Goal: Transaction & Acquisition: Purchase product/service

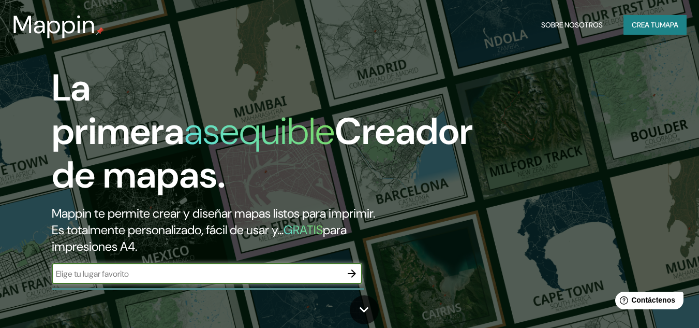
click at [141, 275] on input "text" at bounding box center [197, 274] width 290 height 12
type input "[PERSON_NAME] ASUNCION PARAGUAY"
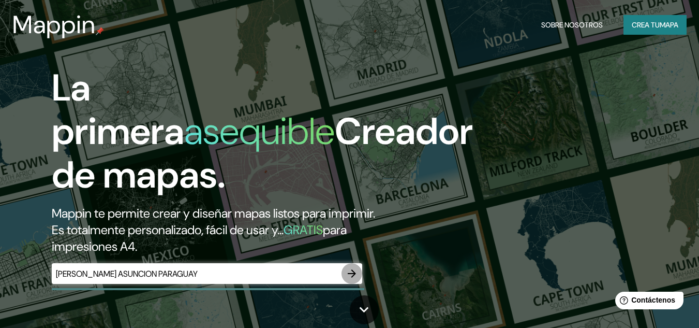
click at [351, 272] on icon "button" at bounding box center [352, 273] width 12 height 12
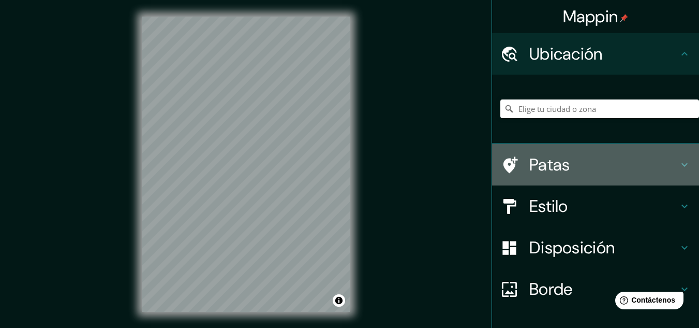
click at [570, 160] on h4 "Patas" at bounding box center [604, 164] width 149 height 21
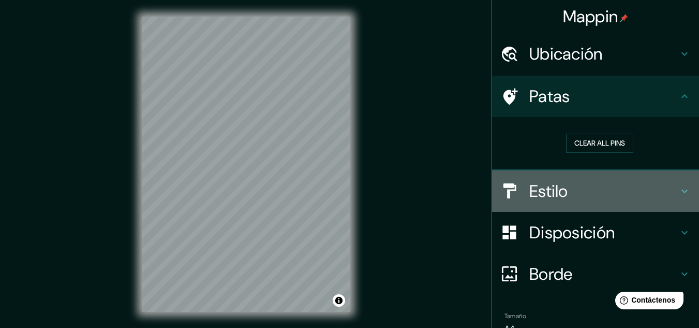
click at [576, 184] on h4 "Estilo" at bounding box center [604, 191] width 149 height 21
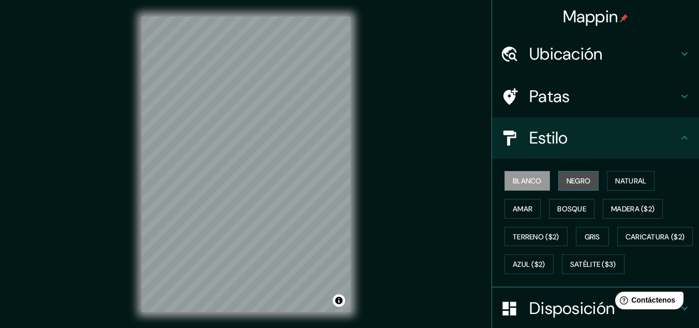
click at [567, 178] on font "Negro" at bounding box center [579, 180] width 24 height 9
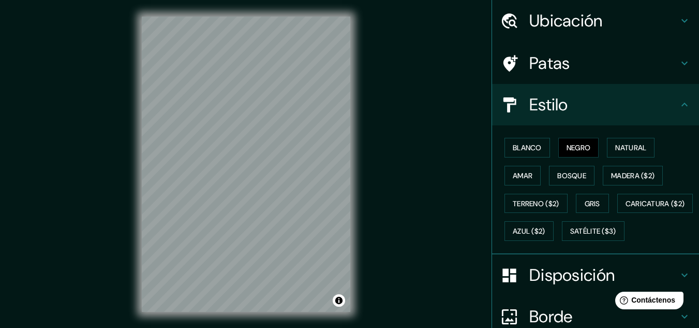
scroll to position [52, 0]
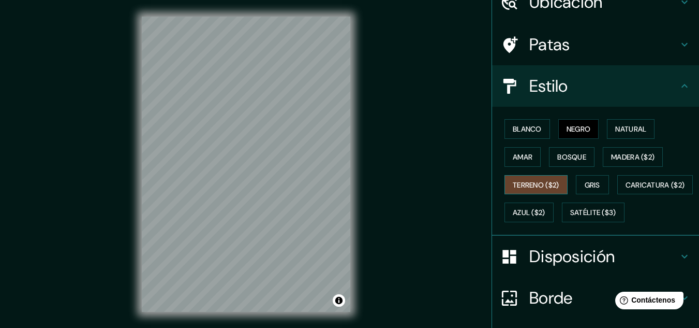
click at [537, 185] on font "Terreno ($2)" at bounding box center [536, 184] width 47 height 9
click at [513, 158] on font "Amar" at bounding box center [523, 156] width 20 height 9
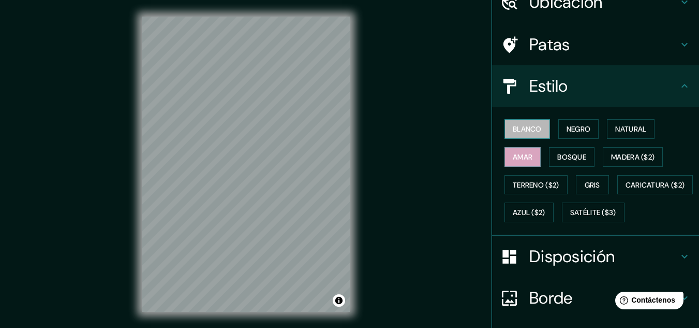
click at [513, 134] on font "Blanco" at bounding box center [527, 128] width 29 height 9
click at [553, 46] on font "Patas" at bounding box center [550, 45] width 41 height 22
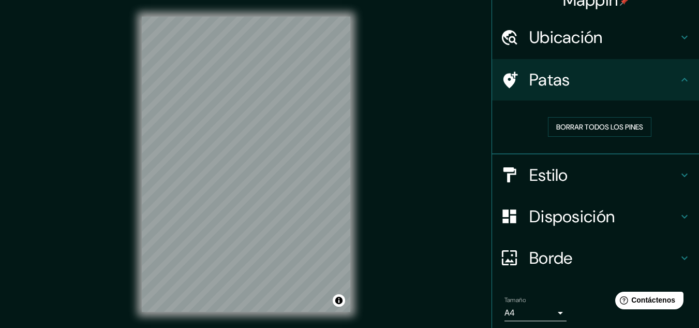
scroll to position [0, 0]
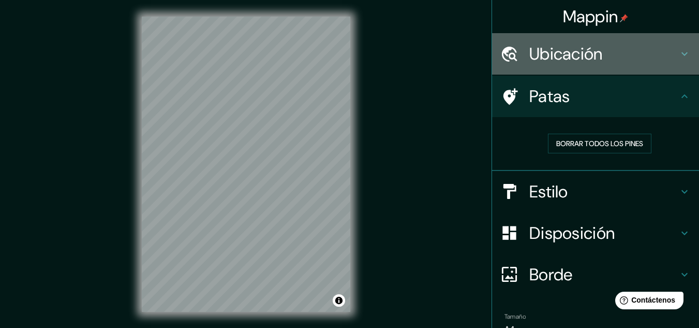
click at [579, 62] on font "Ubicación" at bounding box center [567, 54] width 74 height 22
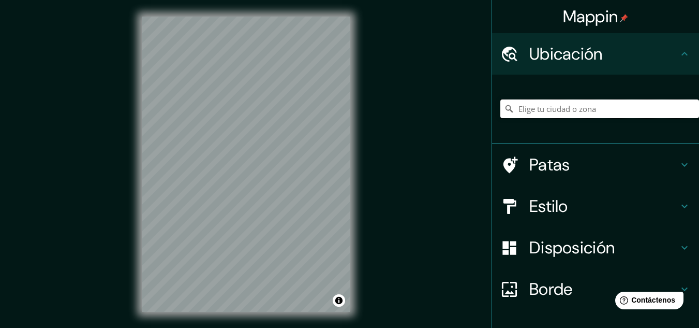
click at [581, 108] on input "Elige tu ciudad o zona" at bounding box center [600, 108] width 199 height 19
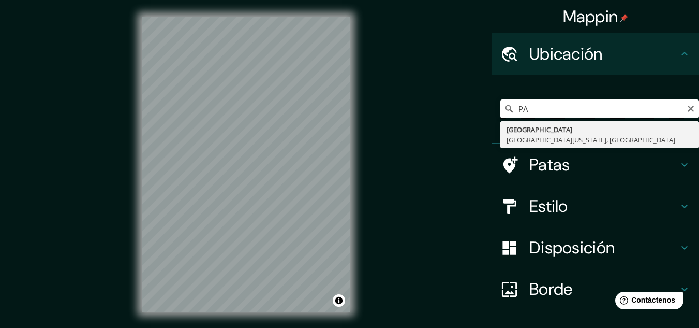
type input "P"
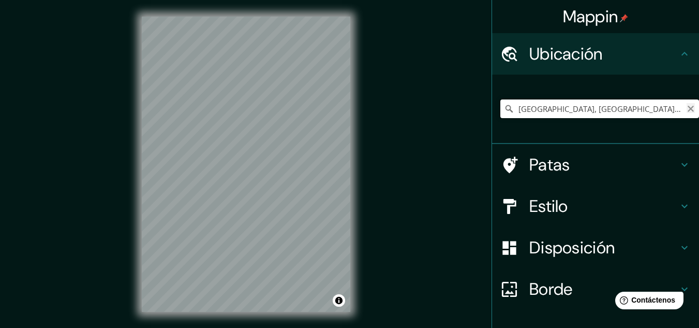
type input "[GEOGRAPHIC_DATA], [GEOGRAPHIC_DATA] - [GEOGRAPHIC_DATA], 45816-000, [GEOGRAPHI…"
click at [687, 107] on icon "Claro" at bounding box center [691, 109] width 8 height 8
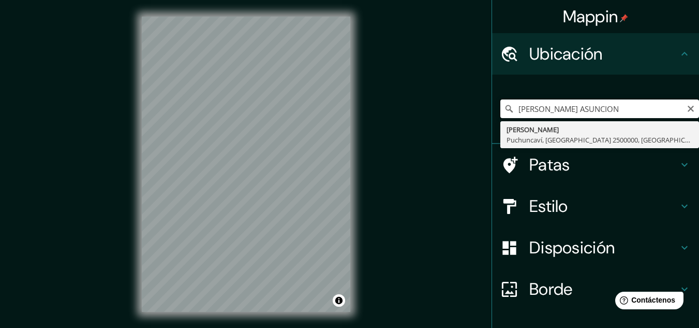
type input "[PERSON_NAME] ASUNCION"
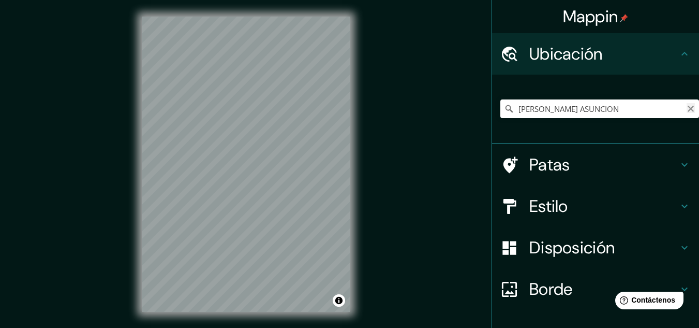
click at [687, 112] on icon "Claro" at bounding box center [691, 109] width 8 height 8
paste input "Dr. [PERSON_NAME]"
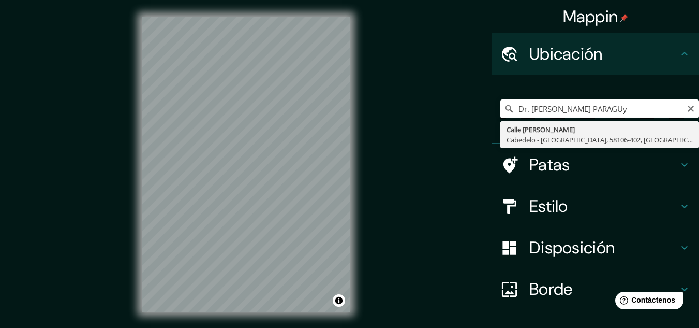
type input "[GEOGRAPHIC_DATA][PERSON_NAME] - [GEOGRAPHIC_DATA], 58106-402, [GEOGRAPHIC_DATA]"
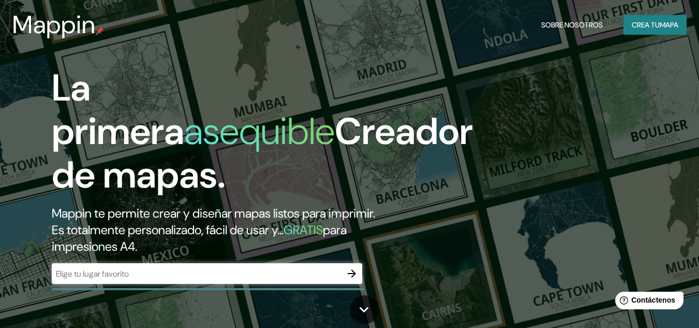
click at [59, 281] on div "​" at bounding box center [207, 273] width 311 height 21
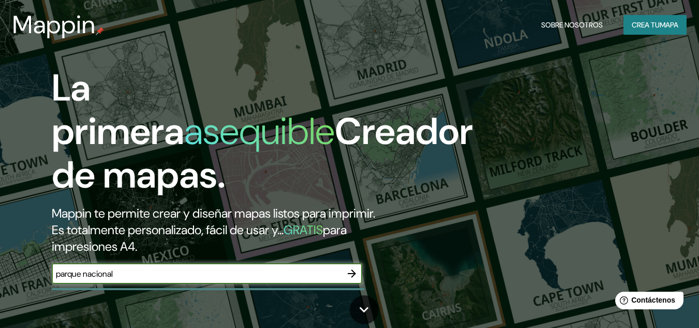
drag, startPoint x: 125, startPoint y: 277, endPoint x: 10, endPoint y: 273, distance: 115.5
click at [10, 273] on div "La primera asequible Creador de mapas. Mappin te permite crear y diseñar mapas …" at bounding box center [349, 164] width 699 height 328
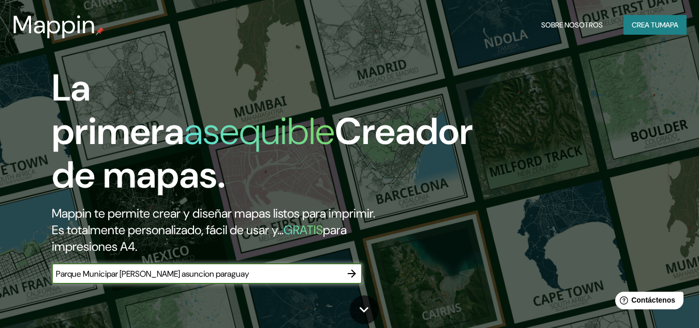
type input "Parque Municipar [PERSON_NAME] asuncion paraguay"
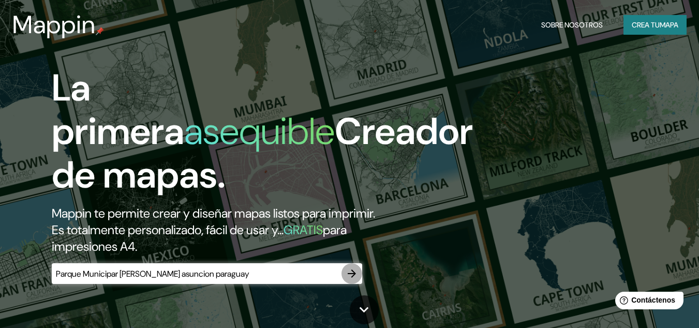
click at [355, 272] on icon "button" at bounding box center [352, 273] width 12 height 12
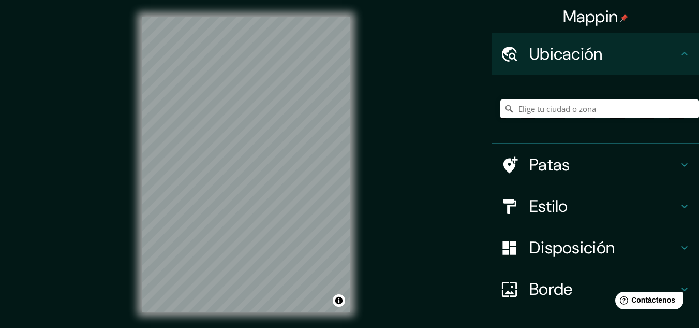
click at [534, 105] on input "Elige tu ciudad o zona" at bounding box center [600, 108] width 199 height 19
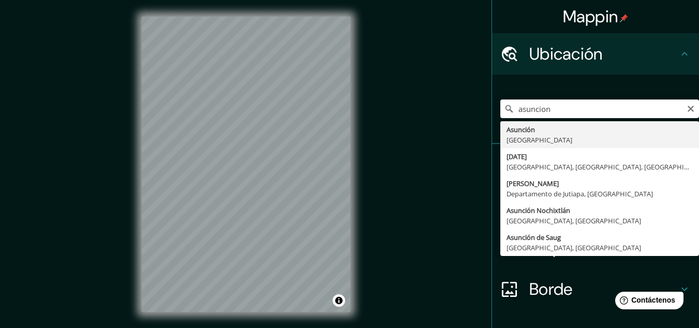
type input "[GEOGRAPHIC_DATA], [GEOGRAPHIC_DATA]"
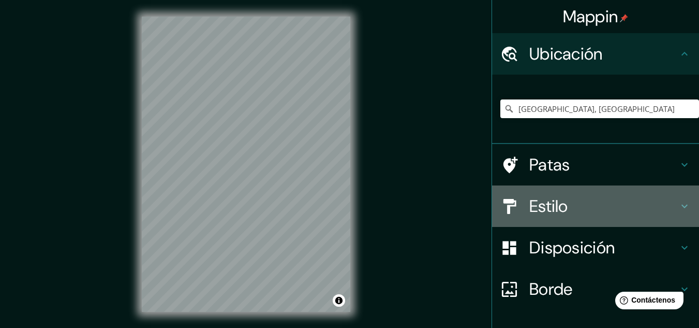
click at [540, 200] on font "Estilo" at bounding box center [549, 206] width 39 height 22
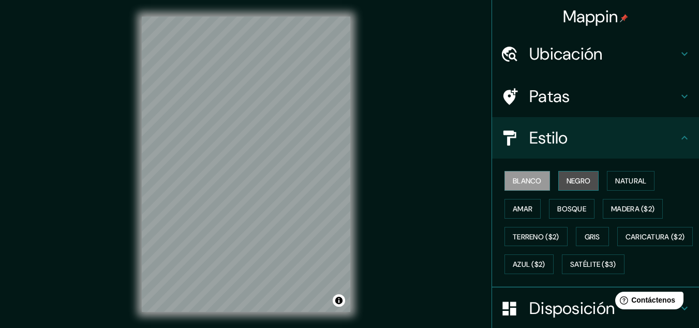
click at [578, 175] on font "Negro" at bounding box center [579, 180] width 24 height 13
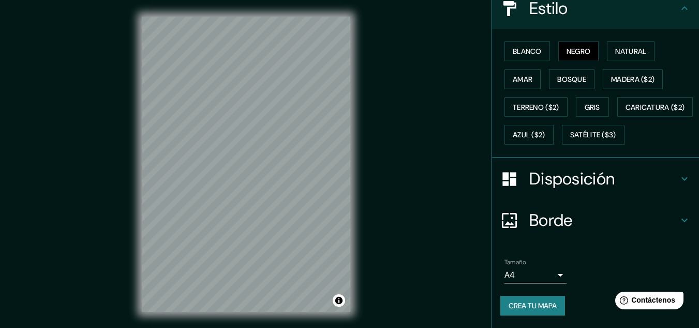
scroll to position [157, 0]
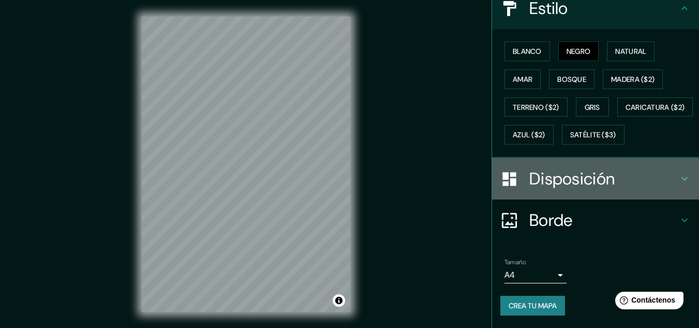
click at [566, 184] on font "Disposición" at bounding box center [572, 179] width 85 height 22
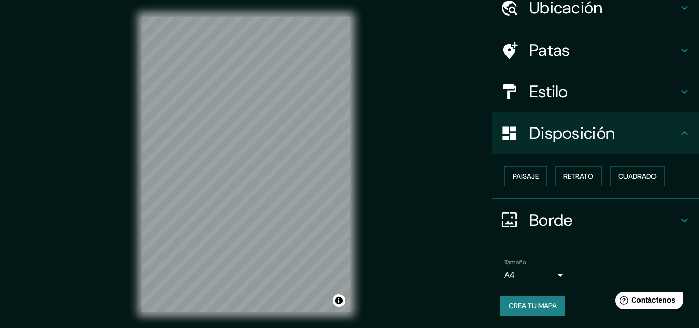
scroll to position [46, 0]
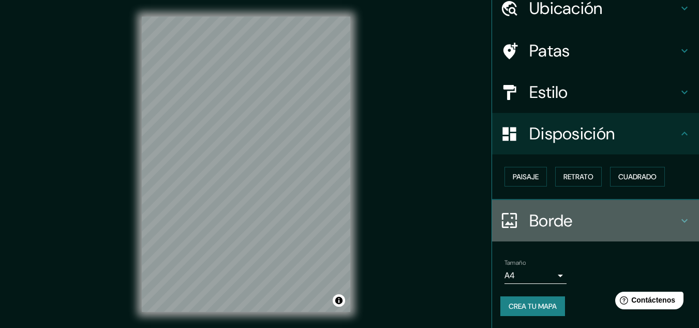
click at [589, 216] on h4 "Borde" at bounding box center [604, 220] width 149 height 21
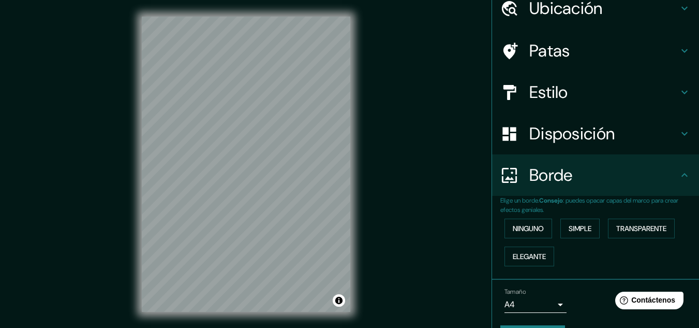
scroll to position [75, 0]
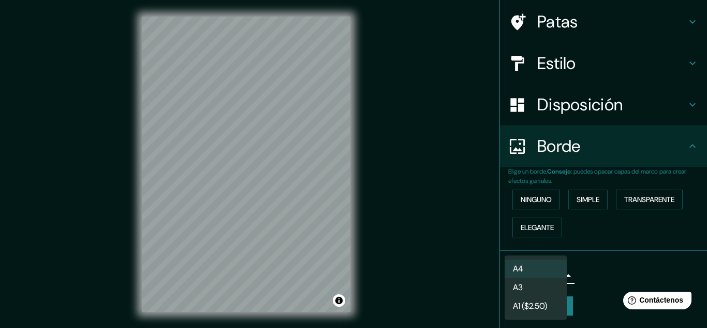
click at [520, 272] on body "Mappin Ubicación [GEOGRAPHIC_DATA], [GEOGRAPHIC_DATA] Patas Estilo Disposición …" at bounding box center [353, 164] width 707 height 328
click at [526, 307] on font "A1 ($2.50)" at bounding box center [530, 307] width 34 height 11
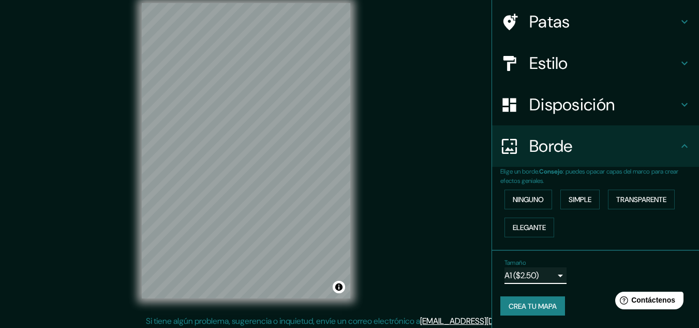
scroll to position [17, 0]
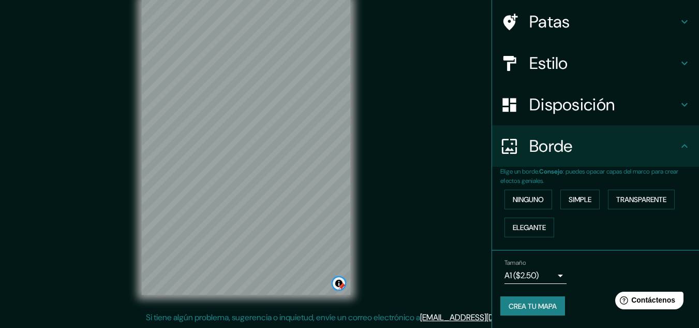
click at [338, 282] on button "Activar o desactivar atribución" at bounding box center [339, 283] width 12 height 12
click at [342, 283] on div at bounding box center [341, 286] width 8 height 8
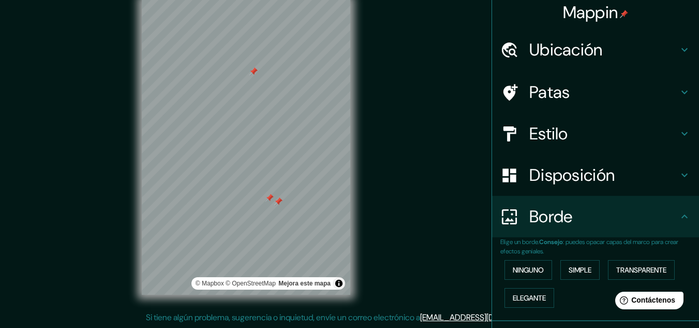
scroll to position [0, 0]
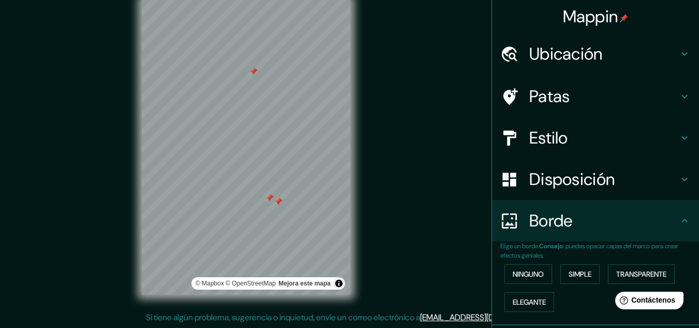
click at [679, 175] on icon at bounding box center [685, 179] width 12 height 12
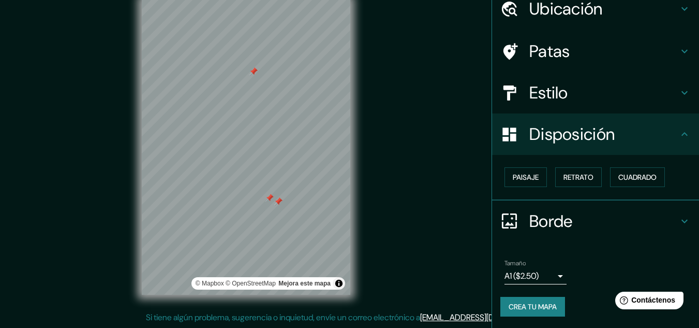
scroll to position [46, 0]
click at [518, 179] on font "Paisaje" at bounding box center [526, 176] width 26 height 9
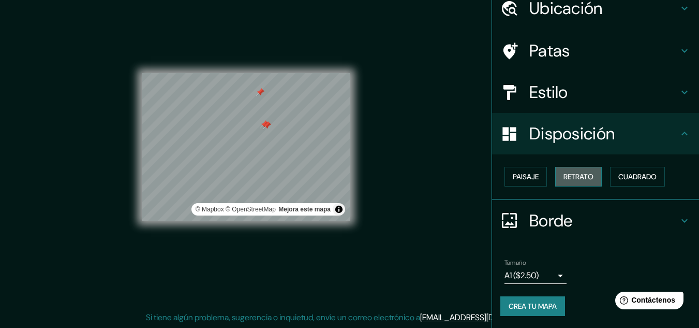
click at [575, 178] on font "Retrato" at bounding box center [579, 176] width 30 height 9
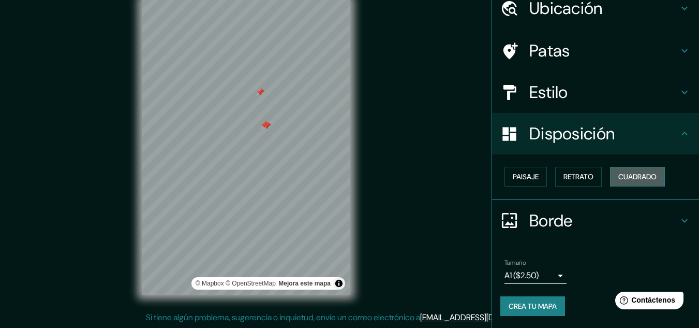
click at [638, 173] on font "Cuadrado" at bounding box center [638, 176] width 38 height 9
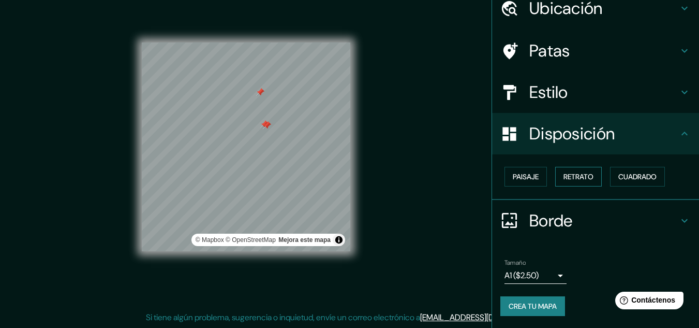
click at [571, 179] on font "Retrato" at bounding box center [579, 176] width 30 height 9
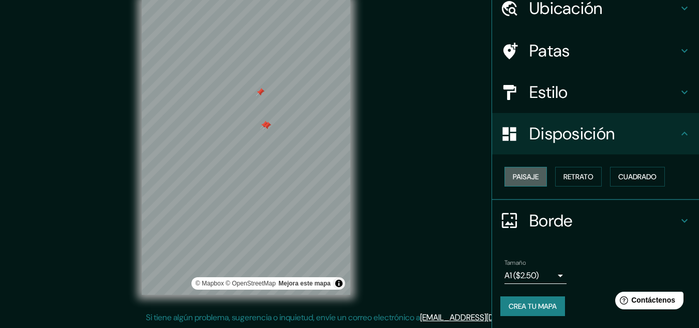
click at [534, 184] on button "Paisaje" at bounding box center [526, 177] width 42 height 20
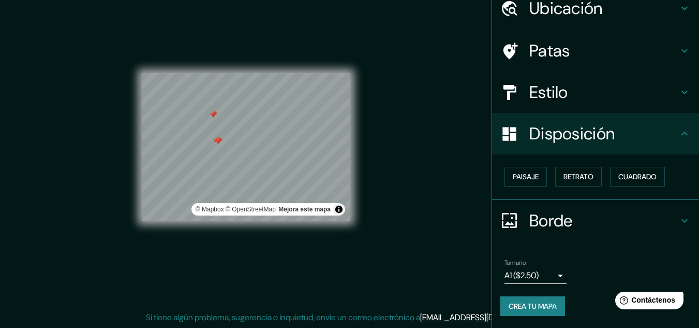
click at [106, 72] on div "Mappin Ubicación [GEOGRAPHIC_DATA], [GEOGRAPHIC_DATA] Patas Estilo Disposición …" at bounding box center [349, 155] width 699 height 345
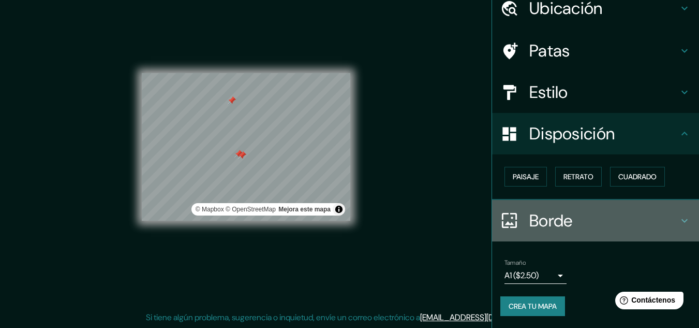
click at [681, 219] on icon at bounding box center [685, 220] width 12 height 12
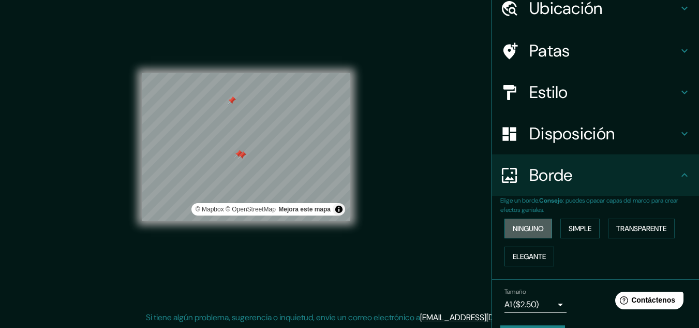
click at [531, 225] on font "Ninguno" at bounding box center [528, 228] width 31 height 9
click at [585, 229] on font "Simple" at bounding box center [580, 228] width 23 height 9
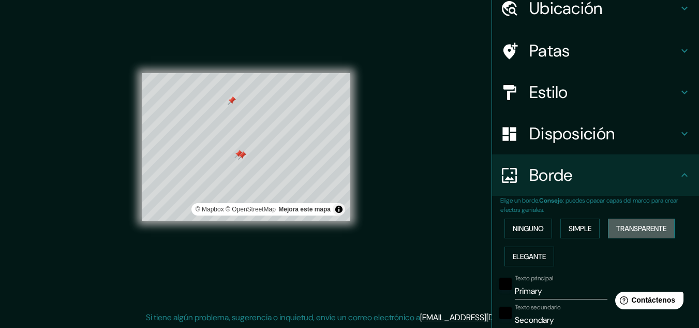
click at [618, 228] on font "Transparente" at bounding box center [641, 228] width 50 height 9
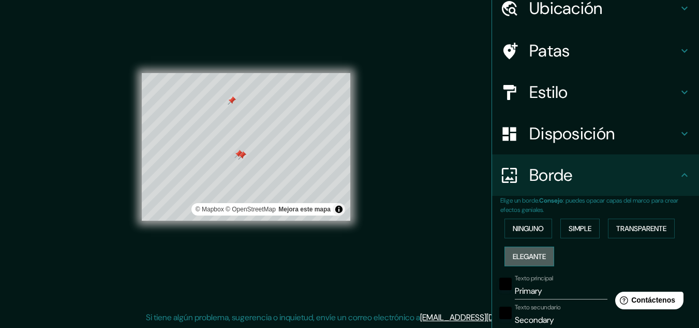
click at [537, 252] on font "Elegante" at bounding box center [529, 256] width 33 height 9
click at [535, 229] on font "Ninguno" at bounding box center [528, 228] width 31 height 9
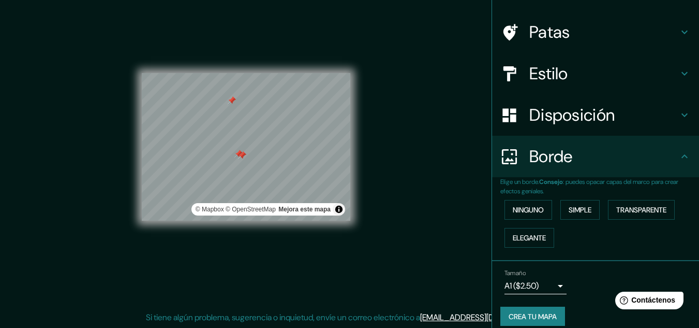
scroll to position [75, 0]
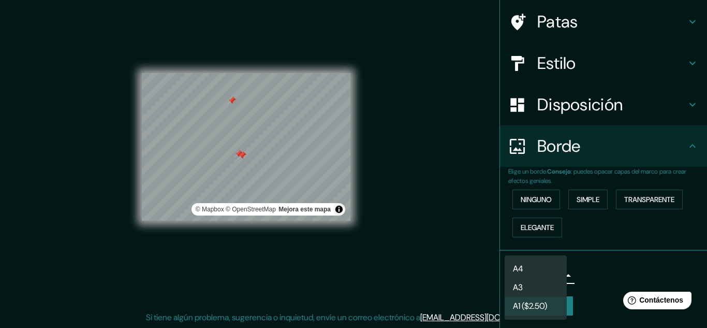
click at [553, 274] on body "Mappin Ubicación [GEOGRAPHIC_DATA], [GEOGRAPHIC_DATA] Patas Estilo Disposición …" at bounding box center [353, 147] width 707 height 328
click at [539, 292] on li "A3" at bounding box center [536, 287] width 62 height 19
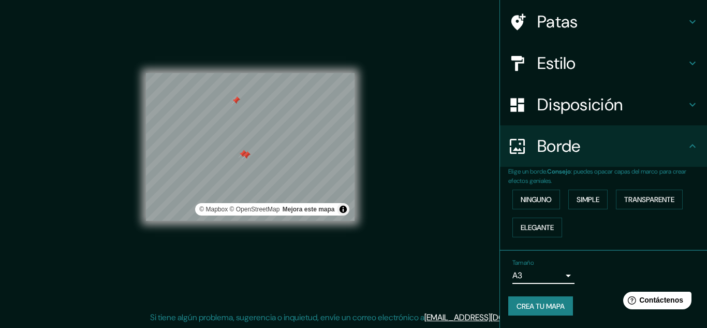
click at [536, 276] on body "Mappin Ubicación [GEOGRAPHIC_DATA], [GEOGRAPHIC_DATA] Patas Estilo Disposición …" at bounding box center [353, 147] width 707 height 328
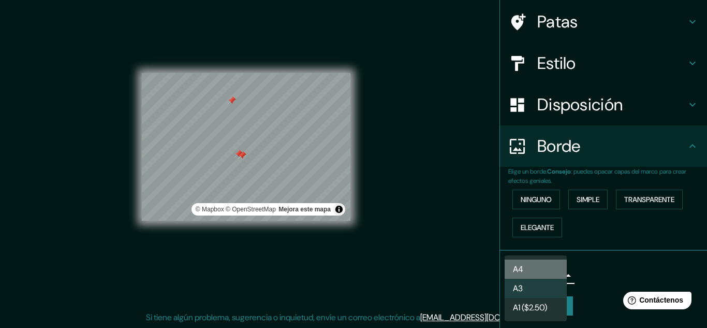
click at [533, 269] on li "A4" at bounding box center [536, 268] width 62 height 19
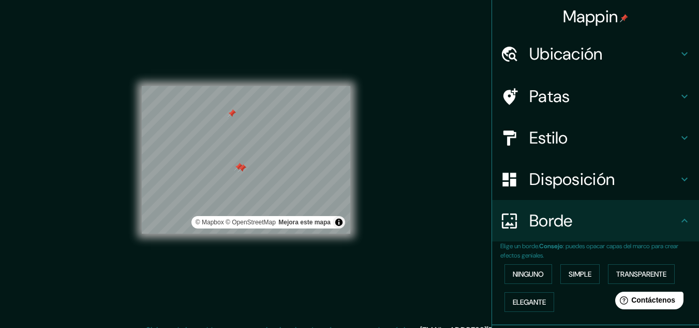
scroll to position [0, 0]
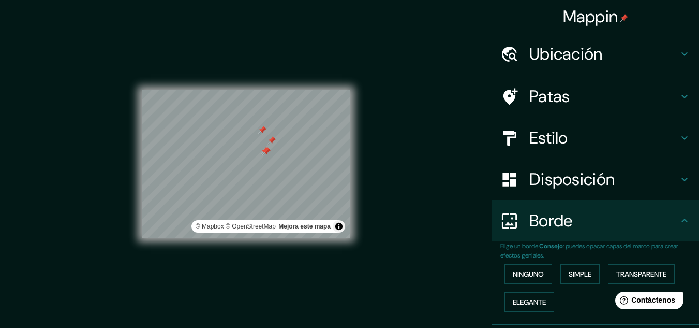
click at [579, 133] on h4 "Estilo" at bounding box center [604, 137] width 149 height 21
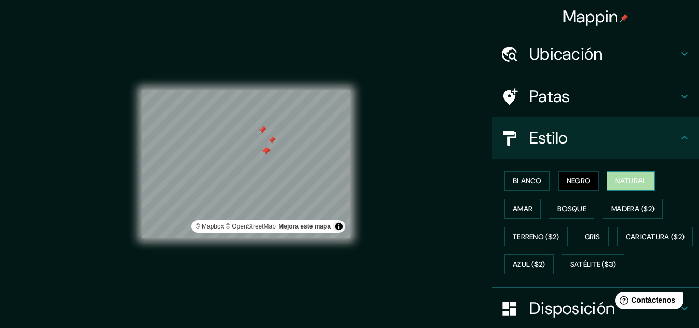
click at [618, 175] on font "Natural" at bounding box center [630, 180] width 31 height 13
click at [569, 207] on font "Bosque" at bounding box center [571, 208] width 29 height 9
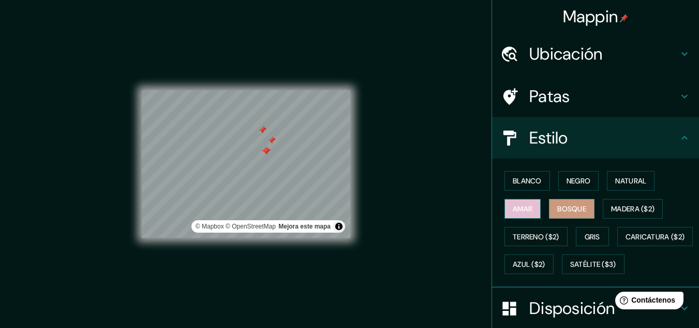
click at [534, 209] on button "Amar" at bounding box center [523, 209] width 36 height 20
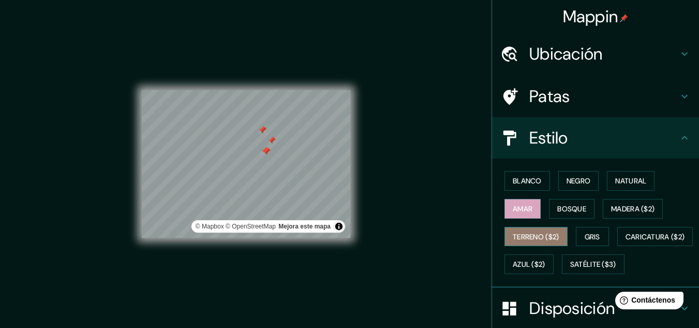
click at [552, 233] on font "Terreno ($2)" at bounding box center [536, 236] width 47 height 9
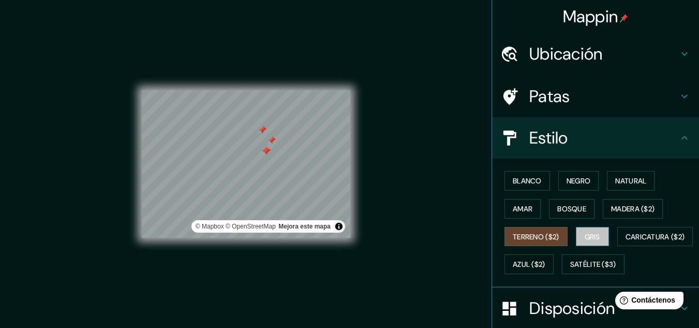
click at [593, 233] on font "Gris" at bounding box center [593, 236] width 16 height 9
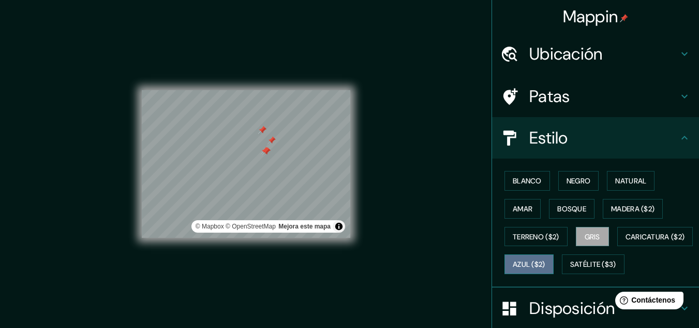
click at [546, 260] on font "Azul ($2)" at bounding box center [529, 264] width 33 height 9
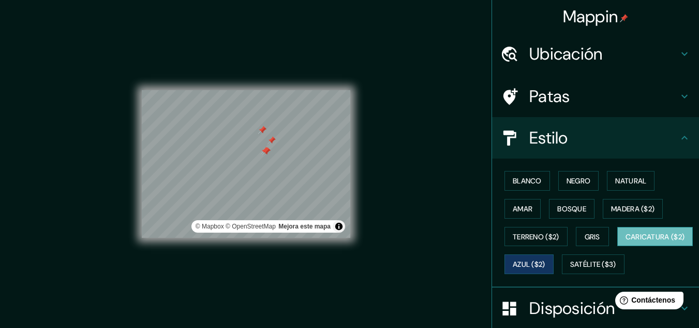
click at [618, 246] on button "Caricatura ($2)" at bounding box center [656, 237] width 76 height 20
click at [505, 188] on button "Blanco" at bounding box center [528, 181] width 46 height 20
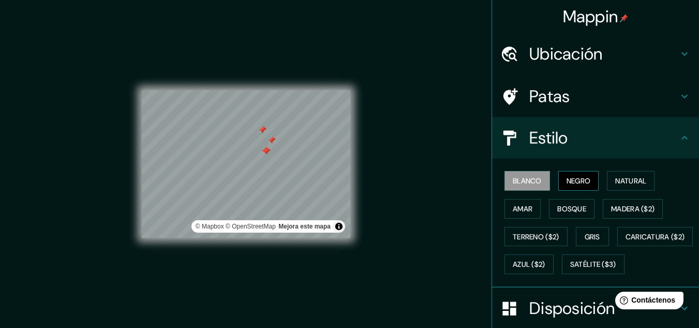
click at [559, 182] on button "Negro" at bounding box center [578, 181] width 41 height 20
click at [679, 95] on icon at bounding box center [685, 96] width 12 height 12
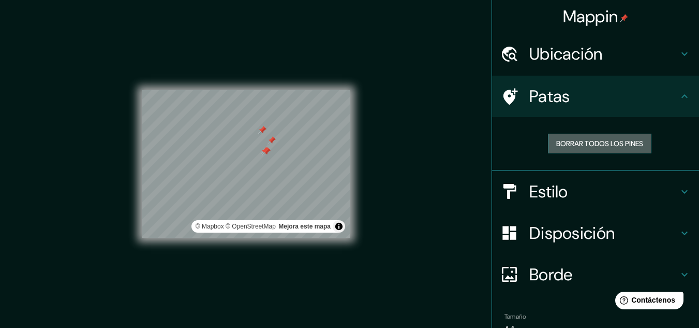
click at [610, 143] on font "Borrar todos los pines" at bounding box center [599, 143] width 87 height 9
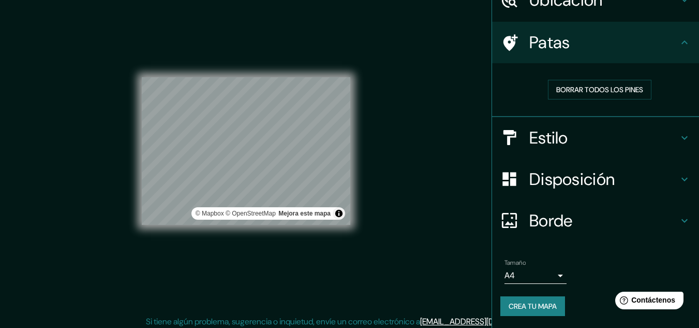
scroll to position [17, 0]
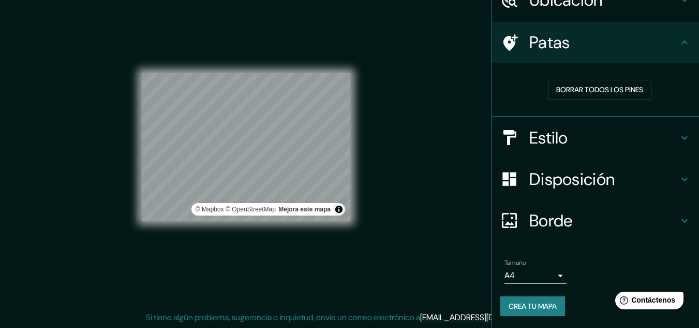
click at [659, 206] on div "Borde" at bounding box center [595, 220] width 207 height 41
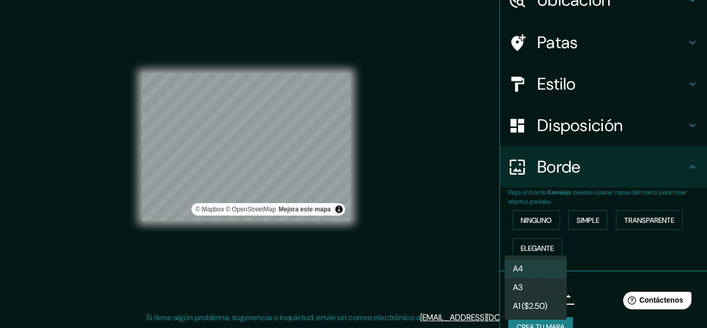
click at [525, 298] on body "Mappin Ubicación [GEOGRAPHIC_DATA], [GEOGRAPHIC_DATA] Patas Estilo Disposición …" at bounding box center [353, 147] width 707 height 328
click at [530, 285] on li "A3" at bounding box center [536, 287] width 62 height 19
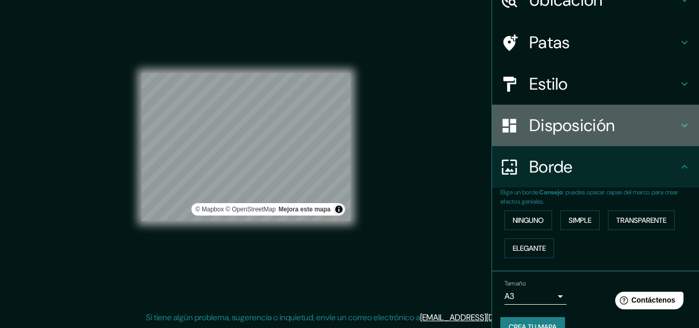
click at [580, 123] on font "Disposición" at bounding box center [572, 125] width 85 height 22
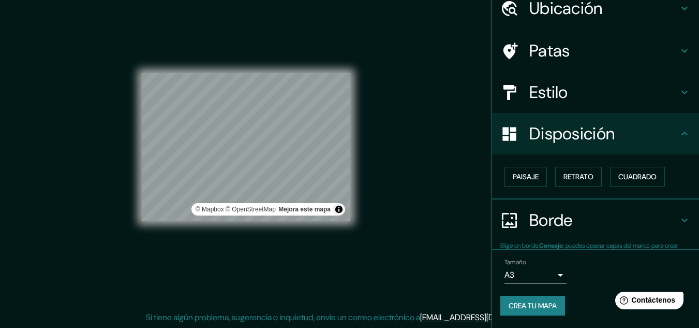
scroll to position [46, 0]
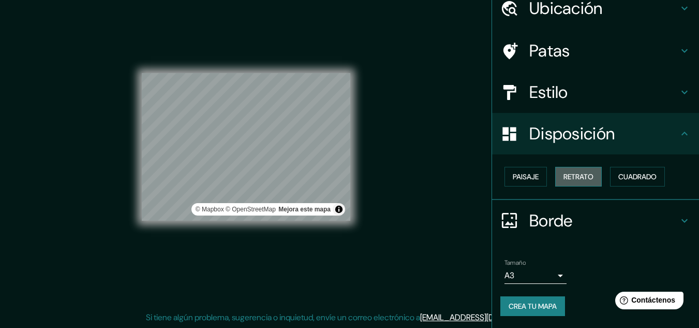
click at [581, 177] on font "Retrato" at bounding box center [579, 176] width 30 height 9
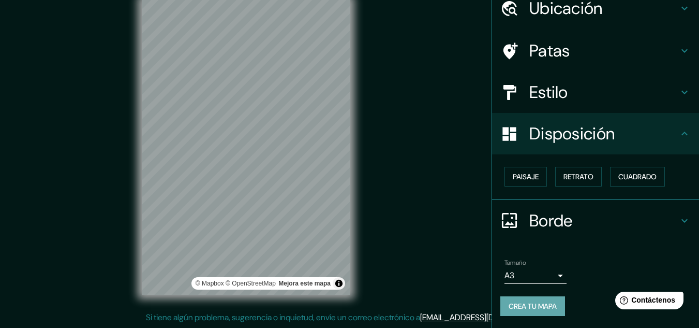
click at [533, 303] on font "Crea tu mapa" at bounding box center [533, 305] width 48 height 9
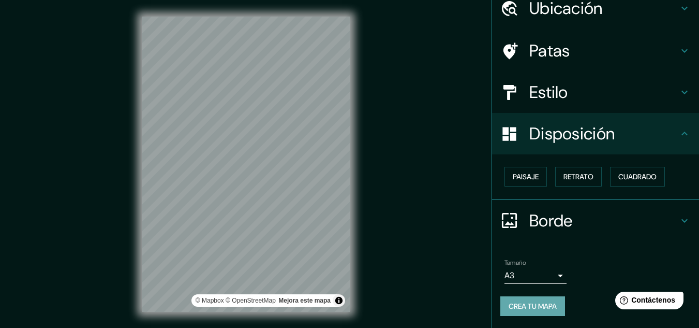
click at [530, 306] on font "Crea tu mapa" at bounding box center [533, 305] width 48 height 9
click at [534, 300] on font "Crea tu mapa" at bounding box center [533, 305] width 48 height 13
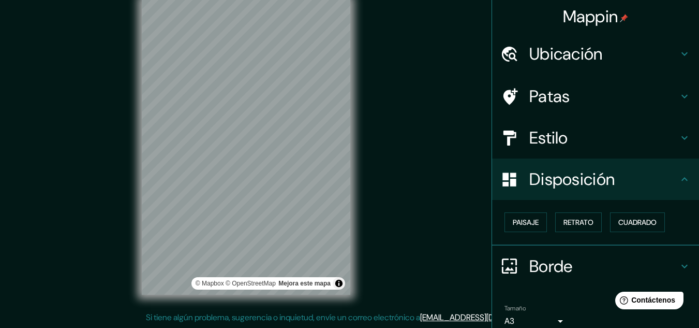
scroll to position [0, 0]
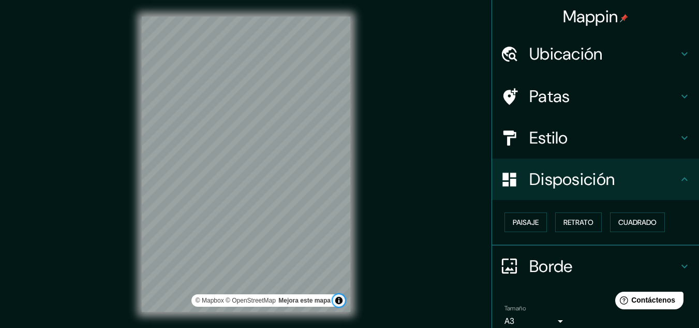
click at [340, 301] on button "Activar o desactivar atribución" at bounding box center [339, 300] width 12 height 12
click at [400, 156] on div "Mappin Ubicación [GEOGRAPHIC_DATA], [GEOGRAPHIC_DATA] Patas Estilo Disposición …" at bounding box center [349, 172] width 699 height 345
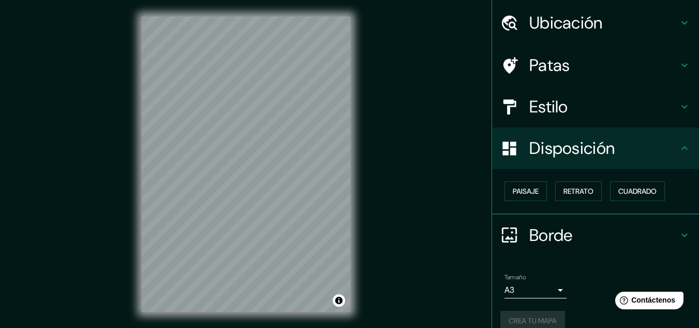
scroll to position [46, 0]
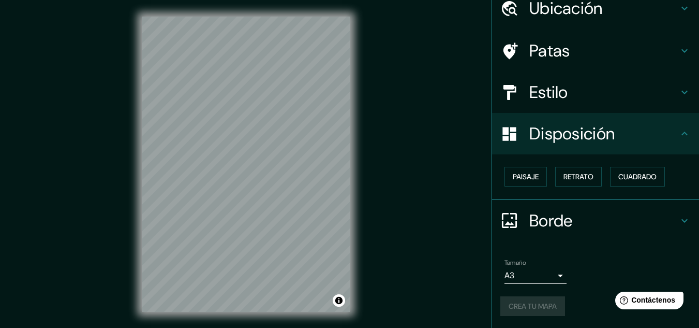
click at [516, 314] on div "Crea tu mapa" at bounding box center [596, 306] width 190 height 20
click at [517, 306] on div "Crea tu mapa" at bounding box center [596, 306] width 190 height 20
click at [518, 303] on div "Crea tu mapa" at bounding box center [596, 306] width 190 height 20
click at [521, 300] on font "Crea tu mapa" at bounding box center [533, 305] width 48 height 13
click at [515, 303] on font "Crea tu mapa" at bounding box center [533, 305] width 48 height 9
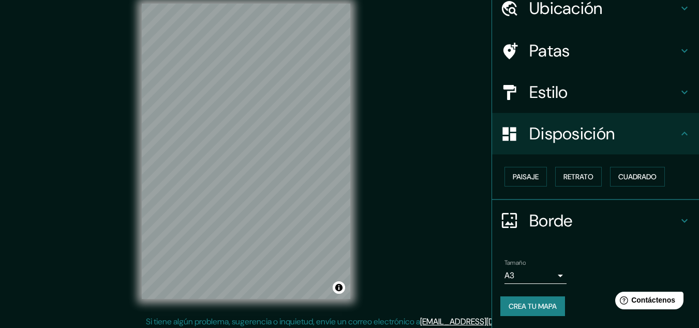
scroll to position [17, 0]
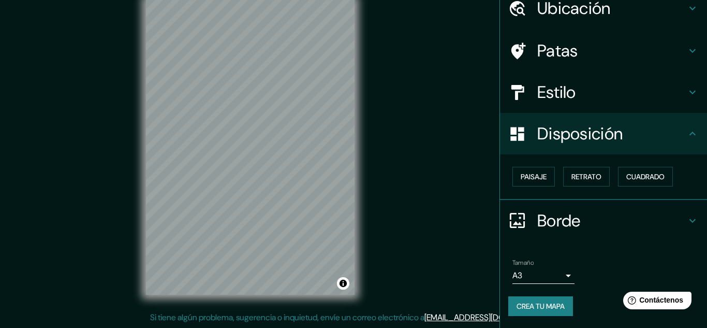
click at [514, 275] on body "Mappin Ubicación [GEOGRAPHIC_DATA], [GEOGRAPHIC_DATA] Patas Estilo Disposición …" at bounding box center [353, 147] width 707 height 328
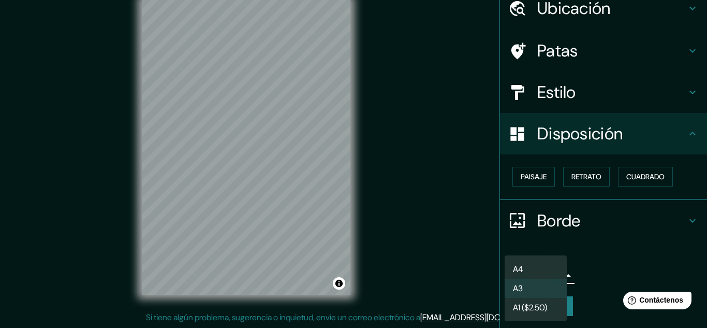
click at [522, 264] on font "A4" at bounding box center [518, 268] width 10 height 11
type input "single"
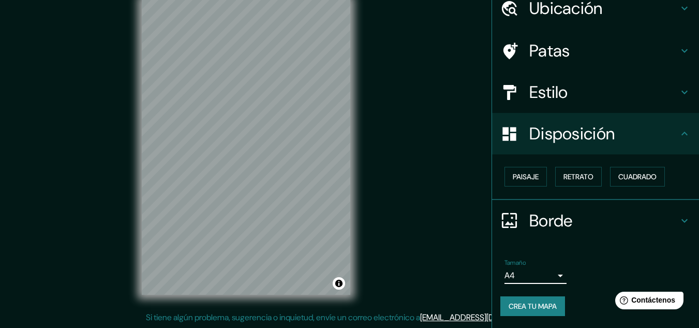
click at [545, 302] on font "Crea tu mapa" at bounding box center [533, 305] width 48 height 9
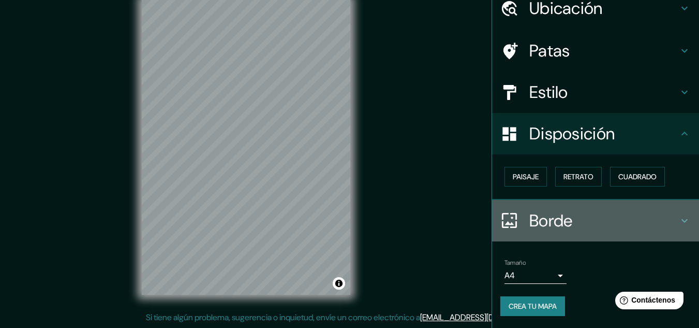
click at [646, 215] on h4 "Borde" at bounding box center [604, 220] width 149 height 21
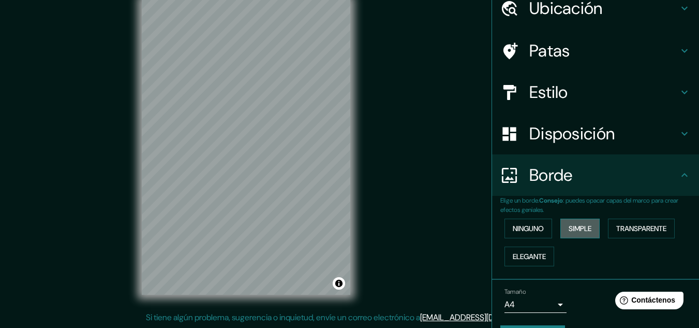
click at [561, 225] on button "Simple" at bounding box center [580, 228] width 39 height 20
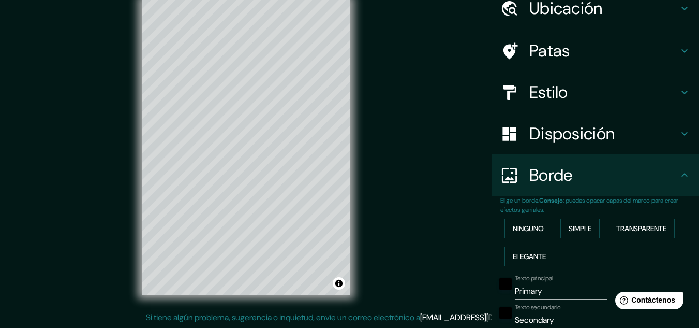
click at [551, 225] on div "Ninguno Simple Transparente Elegante" at bounding box center [600, 242] width 199 height 56
click at [531, 223] on font "Ninguno" at bounding box center [528, 228] width 31 height 13
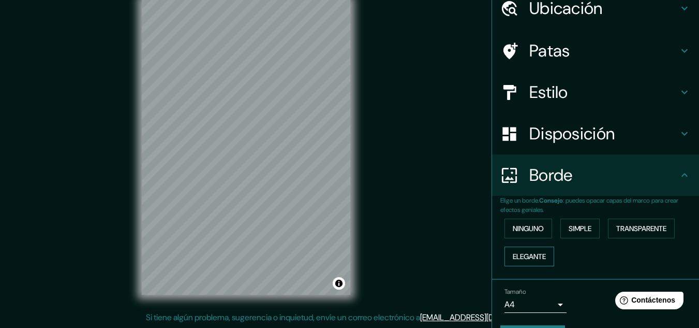
click at [528, 252] on font "Elegante" at bounding box center [529, 256] width 33 height 9
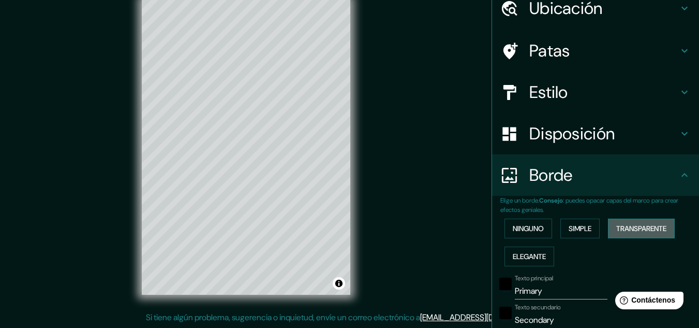
click at [650, 226] on font "Transparente" at bounding box center [641, 228] width 50 height 9
click at [570, 229] on font "Simple" at bounding box center [580, 228] width 23 height 9
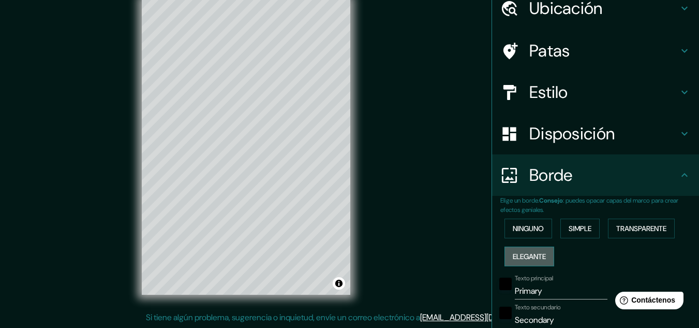
click at [528, 262] on font "Elegante" at bounding box center [529, 255] width 33 height 13
click at [525, 227] on font "Ninguno" at bounding box center [528, 228] width 31 height 9
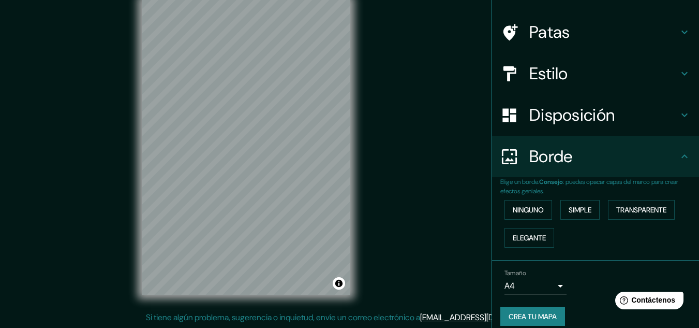
scroll to position [75, 0]
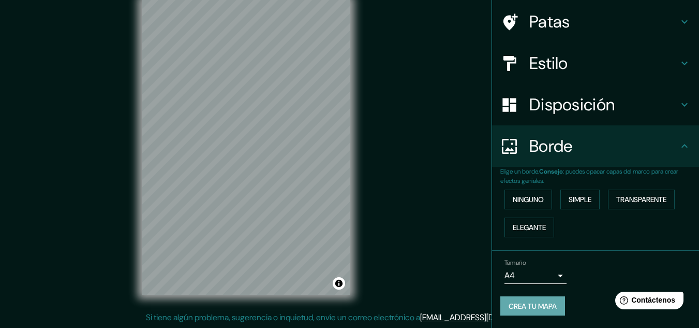
click at [532, 303] on font "Crea tu mapa" at bounding box center [533, 305] width 48 height 9
drag, startPoint x: 542, startPoint y: 304, endPoint x: 537, endPoint y: 298, distance: 8.5
click at [540, 303] on div "Crea tu mapa" at bounding box center [596, 306] width 190 height 20
click at [537, 298] on div "Crea tu mapa" at bounding box center [596, 306] width 190 height 20
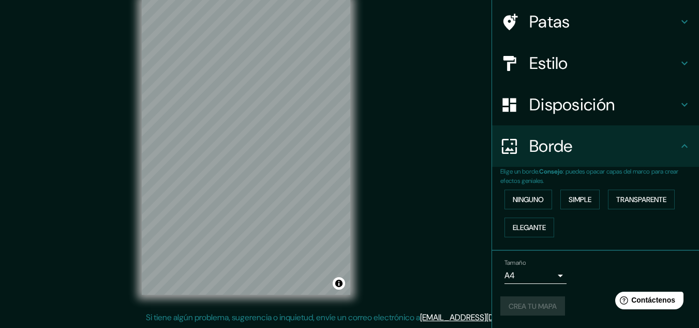
click at [539, 302] on div "Crea tu mapa" at bounding box center [596, 306] width 190 height 20
click at [540, 303] on div "Crea tu mapa" at bounding box center [596, 306] width 190 height 20
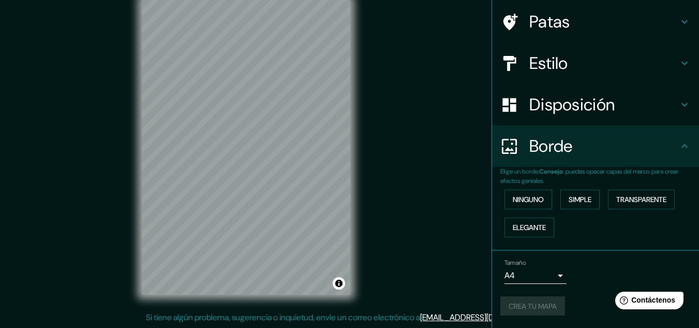
click at [422, 172] on div "Mappin Ubicación [GEOGRAPHIC_DATA], [GEOGRAPHIC_DATA] Patas Estilo Disposición …" at bounding box center [349, 155] width 699 height 345
click at [421, 172] on div "Mappin Ubicación [GEOGRAPHIC_DATA], [GEOGRAPHIC_DATA] Patas Estilo Disposición …" at bounding box center [349, 155] width 699 height 345
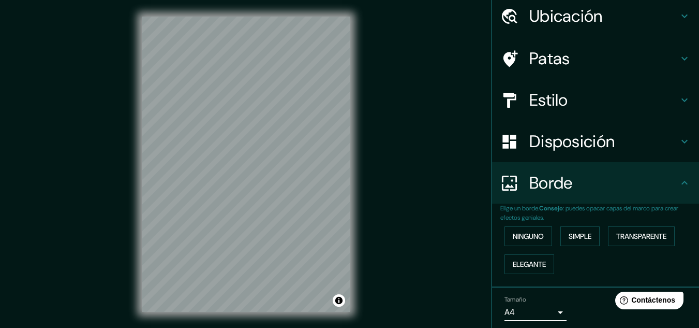
scroll to position [0, 0]
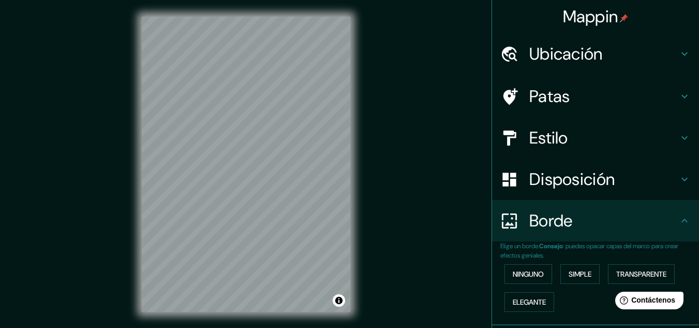
click at [679, 93] on icon at bounding box center [685, 96] width 12 height 12
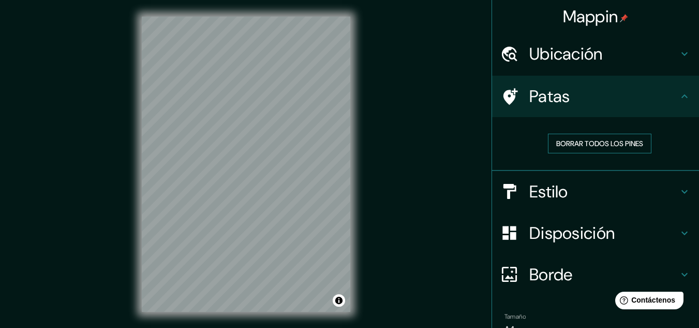
click at [625, 146] on font "Borrar todos los pines" at bounding box center [599, 143] width 87 height 9
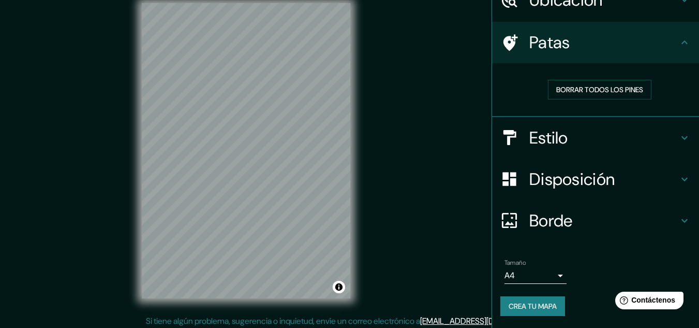
scroll to position [17, 0]
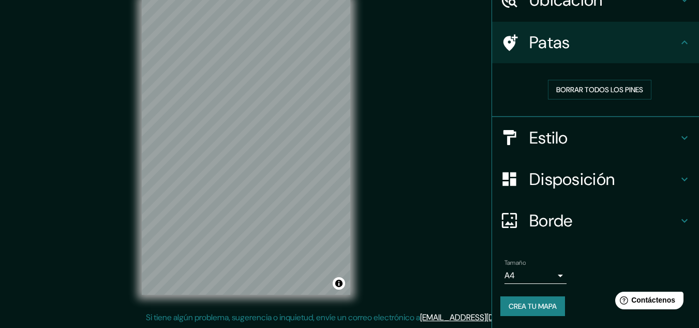
click at [512, 313] on button "Crea tu mapa" at bounding box center [533, 306] width 65 height 20
click at [513, 310] on div "Crea tu mapa" at bounding box center [596, 306] width 190 height 20
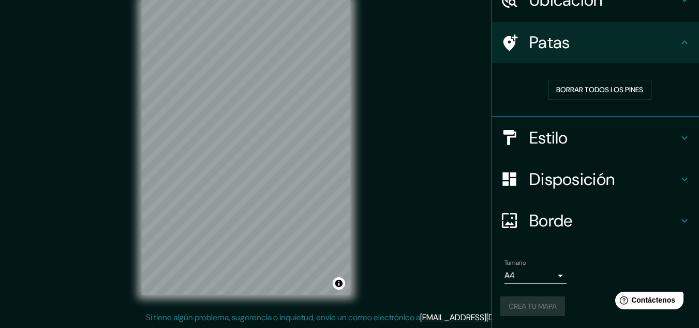
click at [513, 310] on div "Crea tu mapa" at bounding box center [596, 306] width 190 height 20
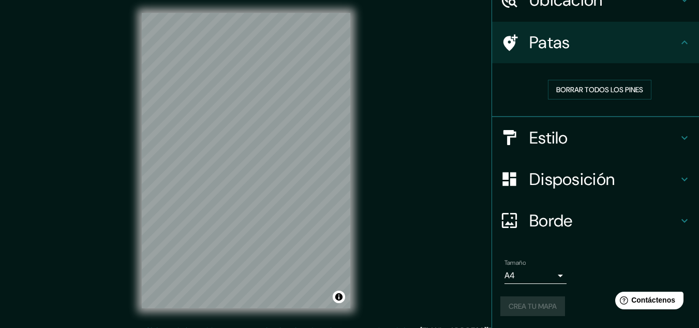
scroll to position [0, 0]
